Goal: Transaction & Acquisition: Complete application form

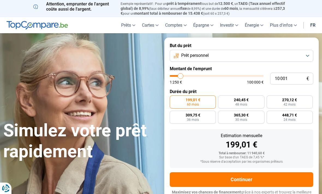
click at [313, 23] on link "fr" at bounding box center [313, 25] width 12 height 16
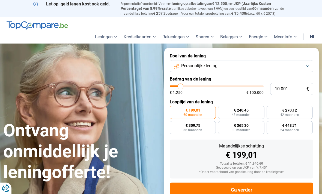
click at [314, 35] on link "nl" at bounding box center [312, 37] width 12 height 14
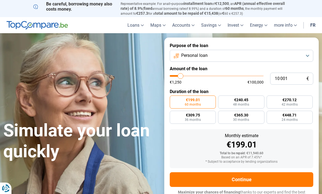
type input "12 250"
type input "12250"
type input "13 000"
type input "13000"
type input "14 250"
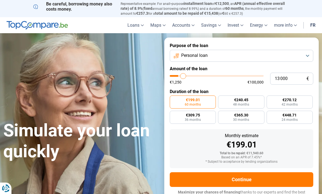
type input "14250"
type input "16 000"
type input "16000"
type input "17 000"
type input "17000"
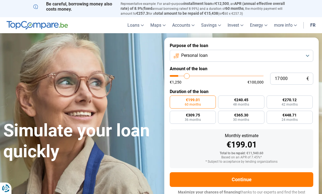
type input "18 750"
type input "18750"
type input "19 500"
type input "19500"
type input "20 500"
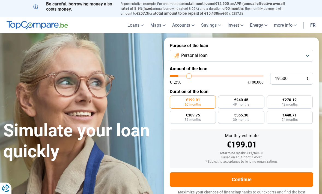
type input "20500"
type input "21 500"
type input "21500"
type input "22 000"
type input "22000"
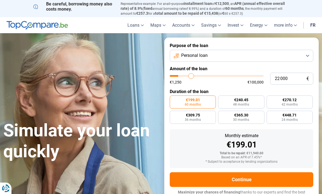
type input "22 250"
type input "22250"
type input "23 000"
type input "23000"
type input "23 500"
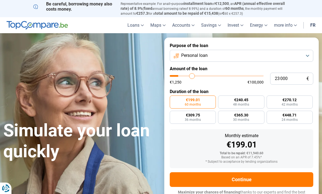
type input "23500"
type input "24 250"
type input "24250"
type input "24 500"
type input "24500"
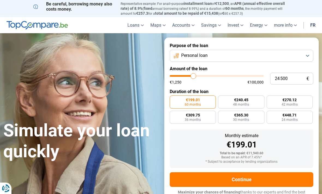
type input "25 500"
type input "25500"
type input "26 000"
type input "26000"
type input "26 750"
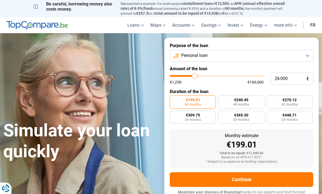
type input "26750"
type input "27 500"
type input "27500"
type input "28 500"
type input "28500"
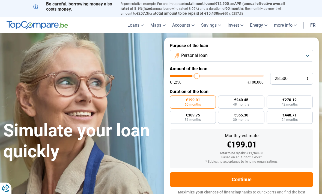
type input "29 750"
type input "29750"
type input "31 000"
type input "31000"
type input "32 250"
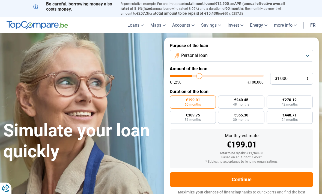
type input "32250"
type input "33 750"
type input "33750"
type input "35 250"
type input "35250"
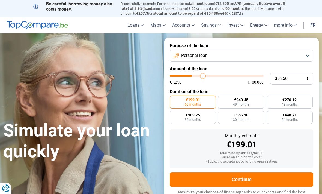
type input "36 500"
type input "36500"
type input "37 750"
type input "37750"
type input "39 000"
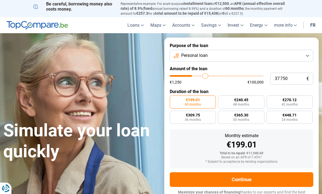
type input "39000"
type input "39 750"
type input "39750"
type input "40 500"
type input "40500"
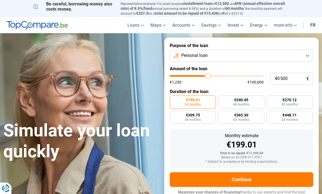
type input "41 000"
type input "41000"
type input "41 750"
type input "41750"
type input "42 000"
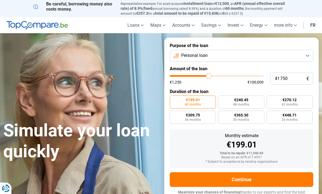
type input "42000"
type input "42 250"
type input "42250"
type input "42 500"
type input "42500"
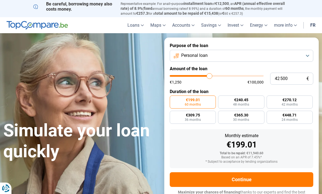
type input "43 250"
type input "43250"
type input "43 750"
type input "43750"
type input "44 500"
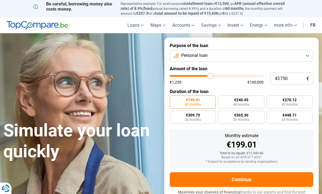
type input "44500"
type input "45 000"
type input "45000"
type input "45 750"
type input "45750"
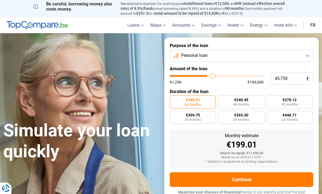
type input "46 250"
type input "46250"
type input "47 250"
type input "47250"
type input "47 750"
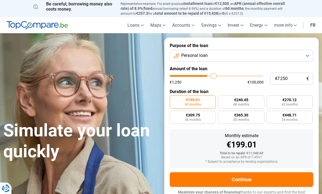
type input "47750"
type input "48 750"
type input "48750"
type input "49 750"
type input "49750"
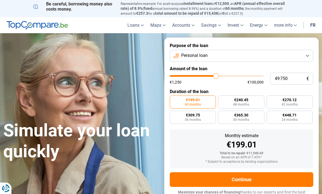
type input "50 500"
type input "50500"
type input "51 500"
type input "51500"
type input "52 500"
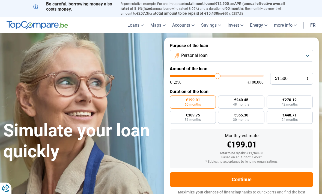
type input "52500"
type input "53 000"
type input "53000"
type input "53 750"
type input "53750"
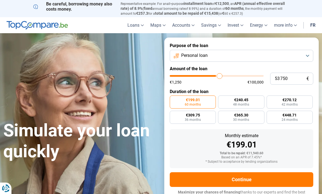
type input "54 250"
type input "54250"
type input "55 000"
type input "55000"
type input "55 250"
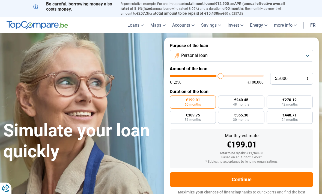
type input "55250"
type input "55 750"
type input "55750"
type input "56 250"
type input "56250"
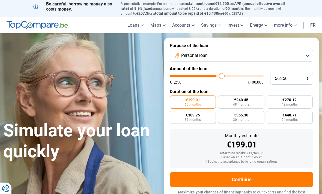
type input "56 500"
type input "56500"
type input "56 750"
type input "56750"
type input "57 000"
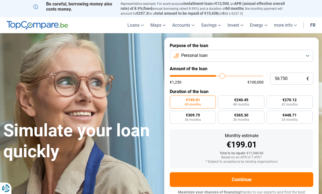
type input "57000"
type input "57 250"
type input "57250"
type input "57 750"
type input "57750"
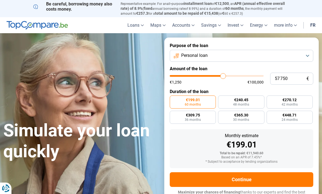
type input "58 000"
type input "58000"
type input "58 500"
type input "58500"
type input "59 000"
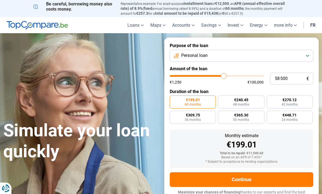
type input "59000"
type input "59 250"
type input "59250"
type input "59 500"
type input "59500"
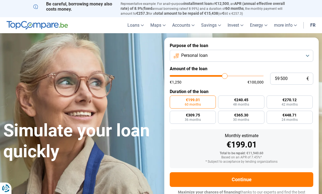
type input "60 000"
type input "60000"
type input "60 500"
type input "60500"
type input "60 750"
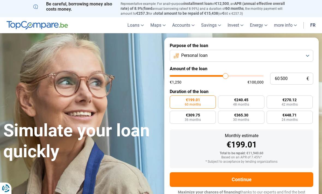
type input "60750"
type input "61 000"
type input "61000"
type input "61 250"
type input "61250"
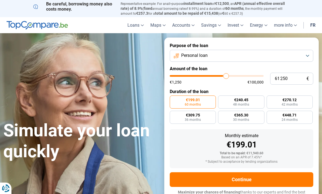
type input "61 750"
type input "61750"
type input "60 750"
type input "60750"
type input "59 500"
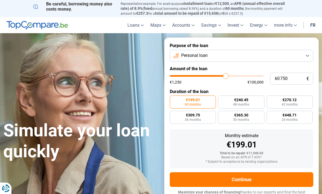
type input "59500"
type input "58 000"
type input "58000"
type input "57 000"
type input "57000"
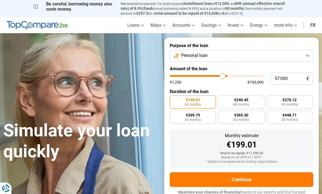
type input "55 750"
type input "55750"
type input "55 250"
type input "55250"
type input "54 500"
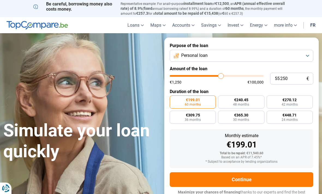
type input "54500"
type input "54 250"
type input "54250"
type input "54 000"
type input "54000"
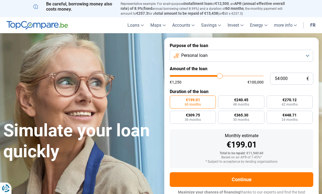
type input "53 750"
type input "53750"
type input "53 250"
type input "53250"
type input "53 000"
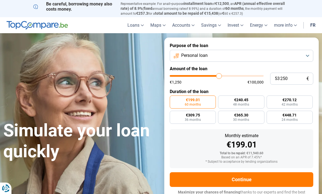
type input "53000"
type input "52 750"
type input "52750"
type input "52 500"
type input "52500"
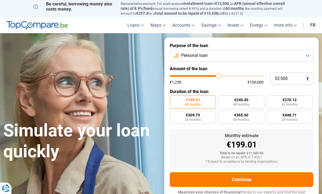
type input "52 250"
type input "52250"
type input "51 750"
type input "51750"
type input "51 500"
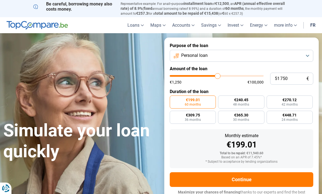
type input "51500"
type input "51 250"
type input "51250"
type input "51 000"
type input "51000"
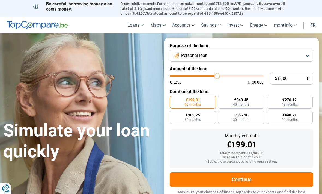
type input "50 500"
type input "50500"
type input "50 250"
type input "50250"
type input "50 000"
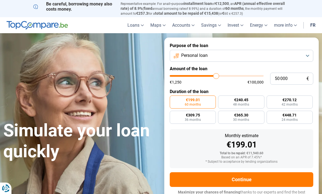
type input "50000"
radio input "false"
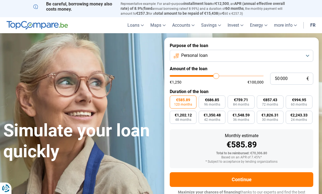
scroll to position [4, 0]
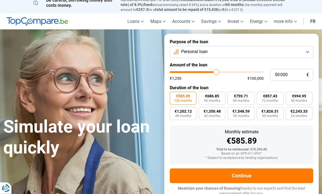
click at [187, 115] on span "48 months" at bounding box center [183, 116] width 16 height 3
click at [173, 111] on input "€1,202.12 48 months" at bounding box center [172, 109] width 4 height 4
radio input "true"
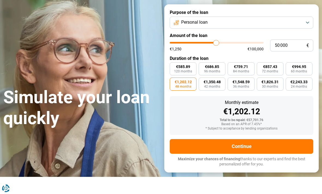
scroll to position [34, 0]
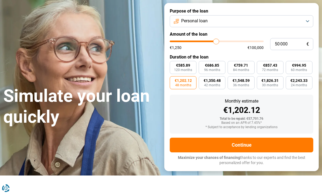
click at [302, 69] on span "60 months" at bounding box center [299, 70] width 16 height 3
click at [289, 65] on input "€994.95 60 months" at bounding box center [287, 63] width 4 height 4
radio input "true"
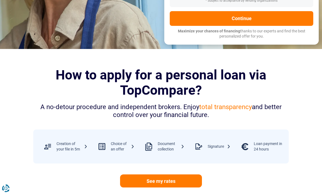
scroll to position [122, 0]
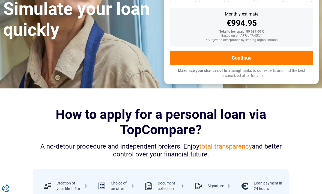
click at [270, 61] on button "Continue" at bounding box center [241, 58] width 143 height 15
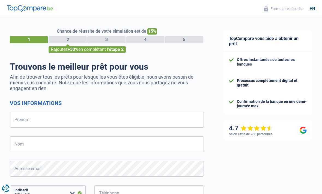
select select "32"
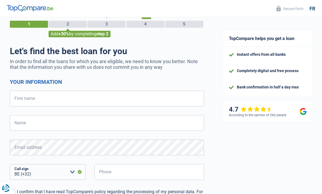
scroll to position [16, 0]
click at [181, 101] on input "First name" at bounding box center [107, 99] width 194 height 16
type input "Cintia"
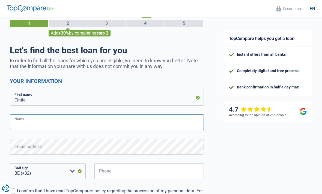
click at [183, 124] on input "Name" at bounding box center [107, 122] width 194 height 16
type input "Sebök"
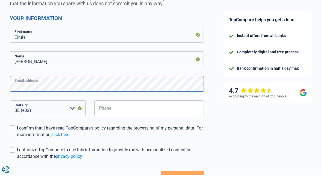
scroll to position [62, 0]
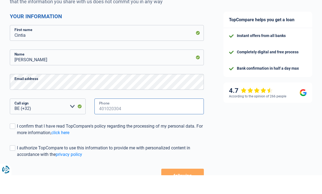
click at [159, 117] on input "Phone" at bounding box center [148, 125] width 109 height 16
type input "493919836"
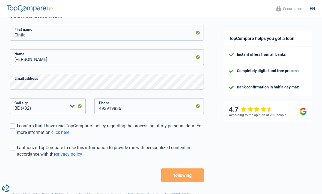
click at [194, 127] on div "I confirm that I have read TopCompare's policy regarding the processing of my p…" at bounding box center [110, 129] width 187 height 13
click at [17, 136] on input "I confirm that I have read TopCompare's policy regarding the processing of my p…" at bounding box center [17, 136] width 0 height 0
click at [179, 178] on button "following" at bounding box center [182, 176] width 43 height 14
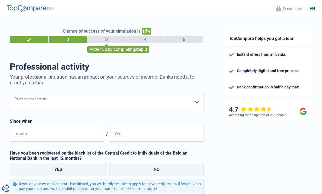
click at [201, 103] on select "Worker Private employee Public employee Invalid Independent Pensioner Unemploye…" at bounding box center [107, 102] width 194 height 16
select select "worker"
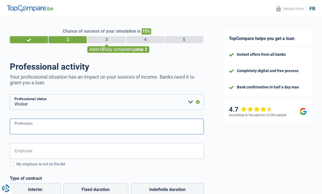
click at [79, 130] on input "Profession" at bounding box center [107, 127] width 194 height 16
type input "Dancer"
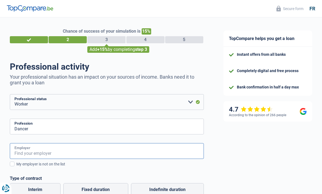
click at [63, 152] on input "Employer" at bounding box center [107, 151] width 194 height 16
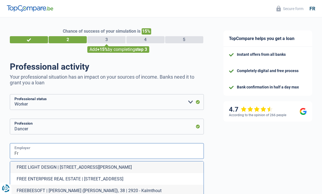
type input "F"
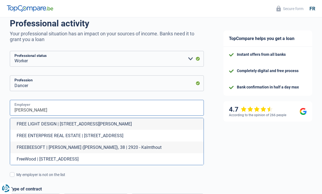
scroll to position [43, 0]
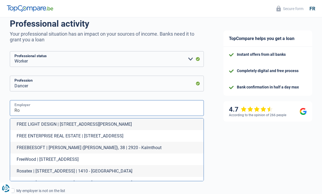
type input "R"
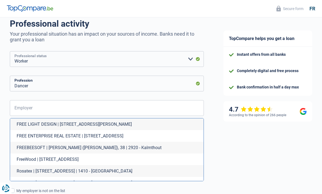
click at [188, 62] on select "Worker Private employee Public employee Invalid Independent Pensioner Unemploye…" at bounding box center [107, 59] width 194 height 16
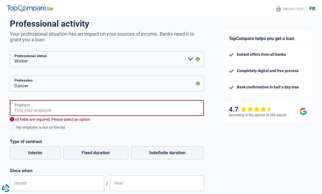
click at [159, 107] on input "Employer" at bounding box center [107, 108] width 194 height 16
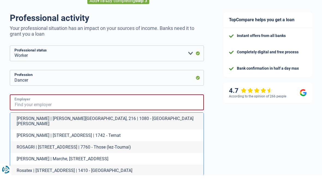
scroll to position [30, 0]
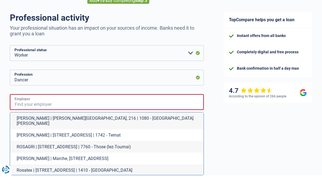
click at [137, 113] on input "Employer" at bounding box center [107, 121] width 194 height 16
click at [242, 112] on div "TopCompare helps you get a loan Instant offers from all banks Completely digita…" at bounding box center [267, 183] width 108 height 393
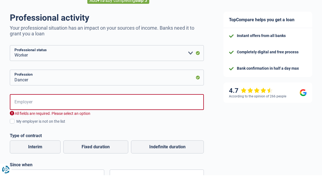
scroll to position [49, 0]
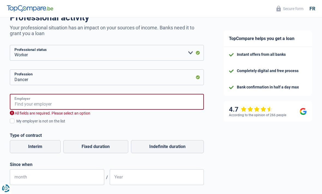
click at [96, 108] on input "Employer" at bounding box center [107, 102] width 194 height 16
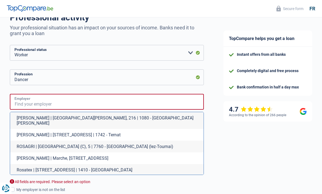
scroll to position [49, 0]
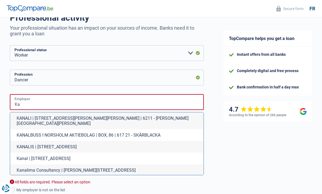
type input "K"
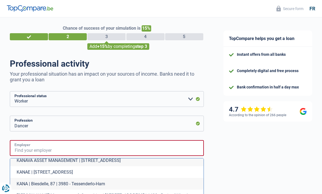
scroll to position [0, 0]
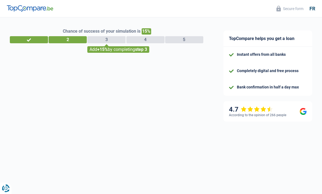
select select "32"
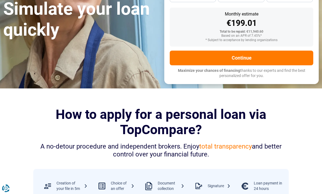
scroll to position [104, 0]
